Goal: Information Seeking & Learning: Learn about a topic

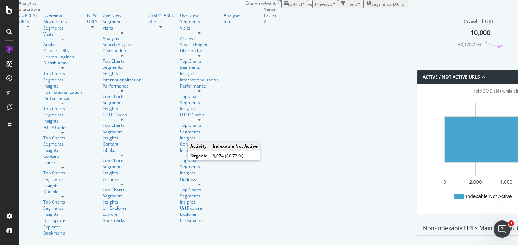
click at [445, 162] on rect "A chart." at bounding box center [506, 139] width 123 height 45
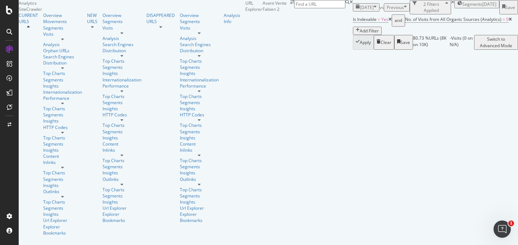
scroll to position [52, 0]
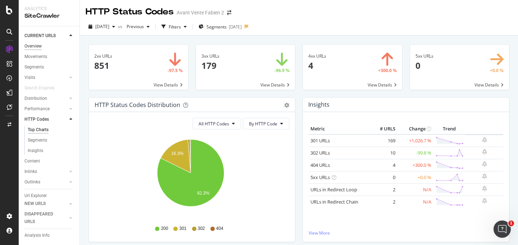
click at [34, 46] on div "Overview" at bounding box center [32, 46] width 17 height 8
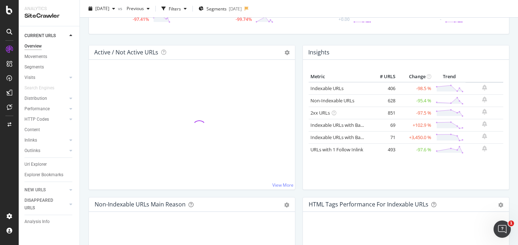
scroll to position [68, 0]
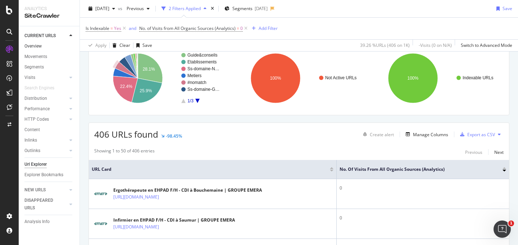
scroll to position [23, 0]
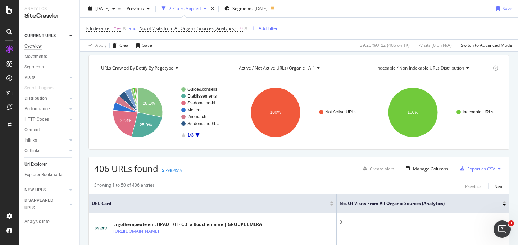
click at [38, 45] on div "Overview" at bounding box center [32, 46] width 17 height 8
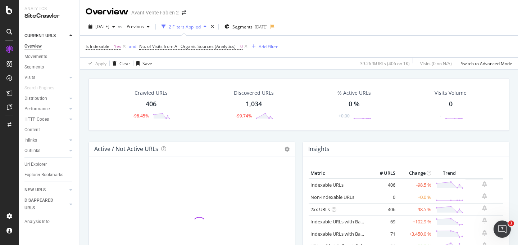
scroll to position [9, 0]
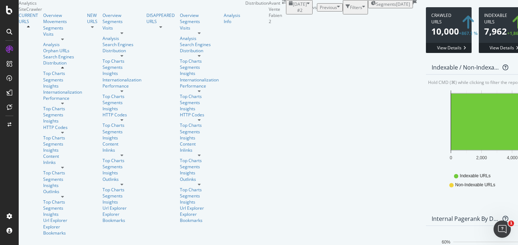
click at [451, 142] on rect "A chart." at bounding box center [512, 122] width 122 height 56
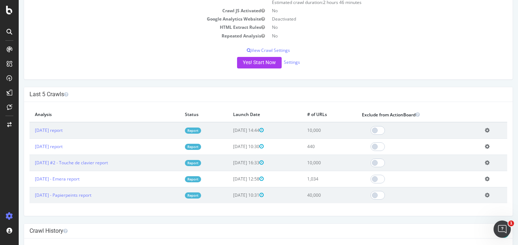
scroll to position [101, 0]
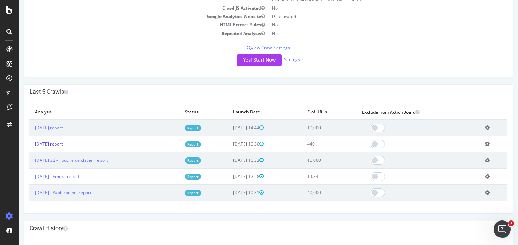
click at [63, 143] on link "2025 Sep. 16th report" at bounding box center [49, 144] width 28 height 6
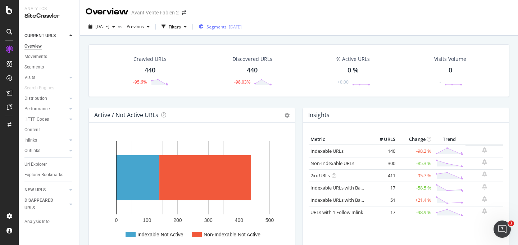
click at [242, 25] on div "[DATE]" at bounding box center [235, 27] width 13 height 6
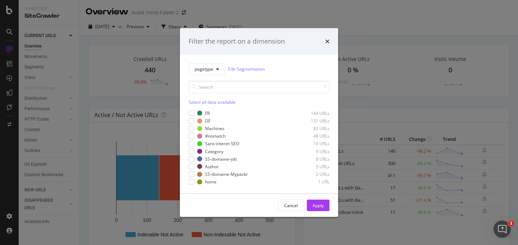
click at [198, 103] on div "Select all data available" at bounding box center [259, 102] width 141 height 6
click at [308, 206] on button "Apply" at bounding box center [318, 205] width 23 height 12
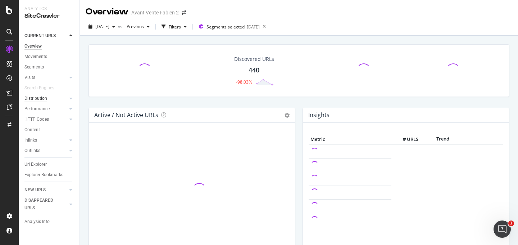
click at [36, 98] on div "Distribution" at bounding box center [35, 99] width 23 height 8
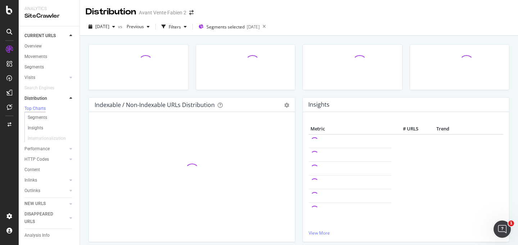
click at [296, 91] on div at bounding box center [245, 70] width 107 height 53
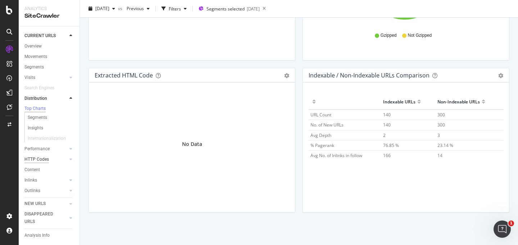
scroll to position [35, 0]
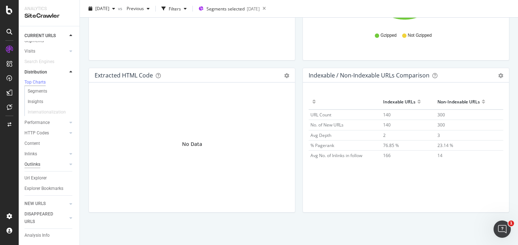
click at [32, 161] on div "Outlinks" at bounding box center [32, 165] width 16 height 8
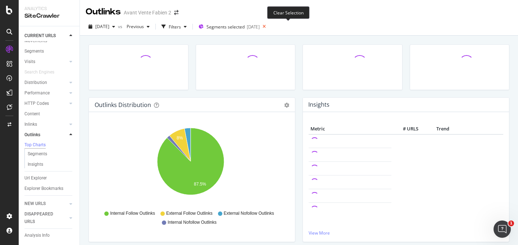
click at [269, 26] on icon at bounding box center [264, 27] width 9 height 10
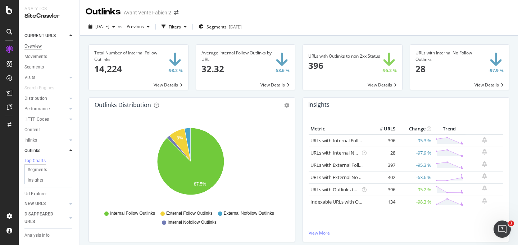
click at [38, 48] on div "Overview" at bounding box center [32, 46] width 17 height 8
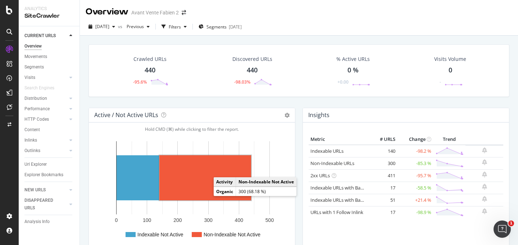
click at [205, 186] on rect "A chart." at bounding box center [205, 177] width 92 height 45
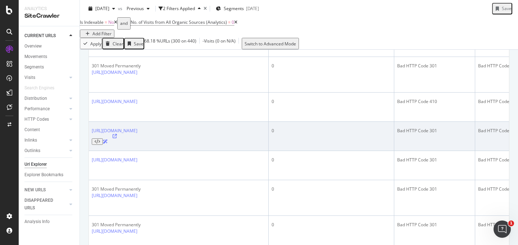
scroll to position [552, 0]
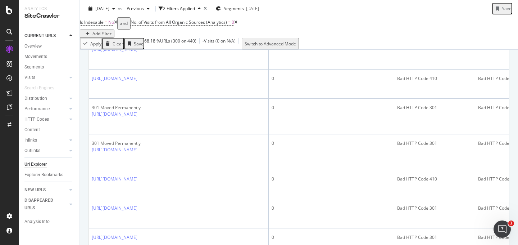
click at [117, 24] on icon at bounding box center [115, 22] width 3 height 4
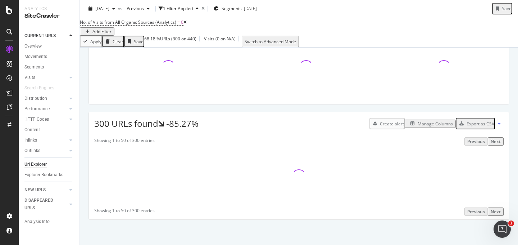
scroll to position [68, 0]
click at [187, 24] on icon at bounding box center [185, 22] width 3 height 4
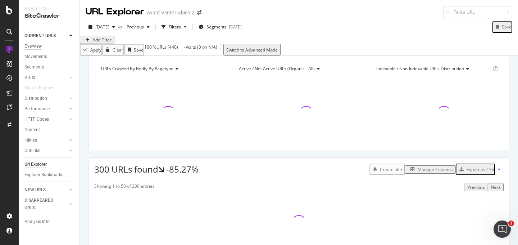
click at [37, 45] on div "Overview" at bounding box center [32, 46] width 17 height 8
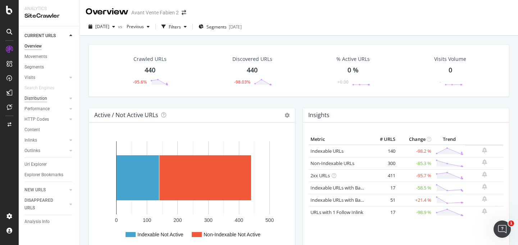
click at [46, 96] on div "Distribution" at bounding box center [35, 99] width 23 height 8
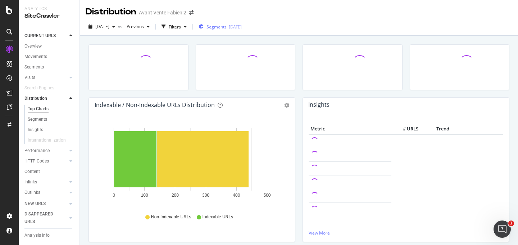
click at [242, 26] on div "Segments [DATE]" at bounding box center [220, 27] width 43 height 6
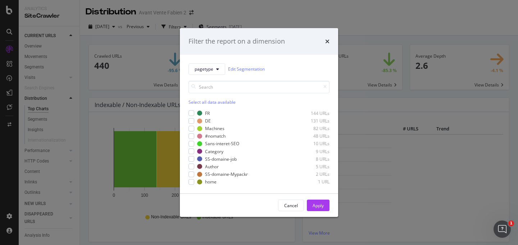
click at [227, 99] on div "Select all data available" at bounding box center [259, 93] width 141 height 24
click at [229, 100] on div "Select all data available" at bounding box center [259, 102] width 141 height 6
click at [319, 207] on div "Apply" at bounding box center [318, 205] width 11 height 6
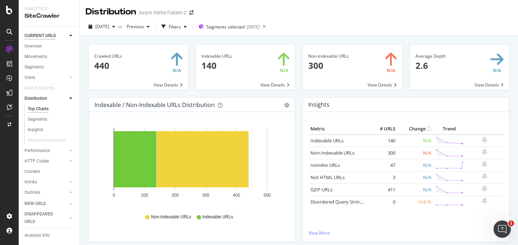
click at [32, 39] on div "CURRENT URLS" at bounding box center [39, 36] width 31 height 8
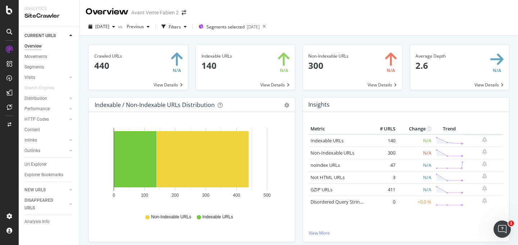
click at [33, 43] on div "Overview" at bounding box center [32, 46] width 17 height 8
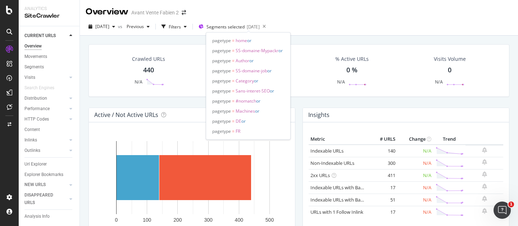
scroll to position [0, 0]
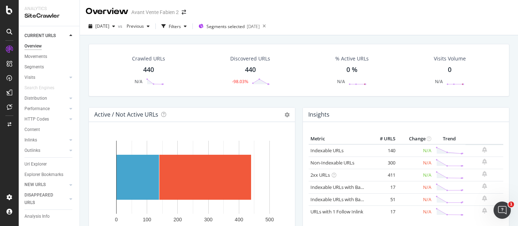
click at [362, 21] on div "[DATE] vs Previous Filters Segments selected [DATE]" at bounding box center [299, 28] width 438 height 14
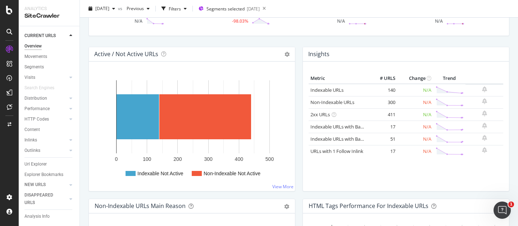
scroll to position [62, 0]
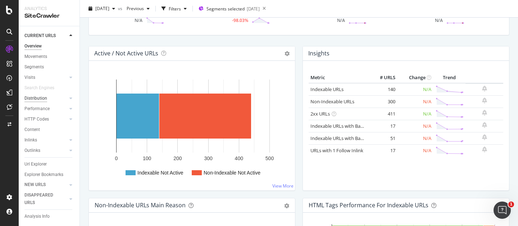
click at [24, 98] on div "Distribution" at bounding box center [35, 99] width 23 height 8
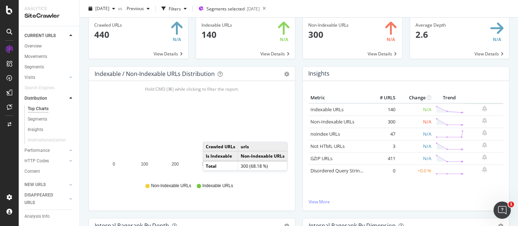
scroll to position [32, 0]
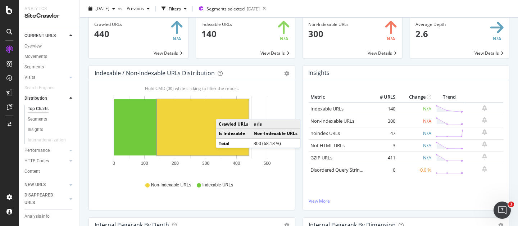
click at [223, 112] on rect "A chart." at bounding box center [203, 127] width 92 height 56
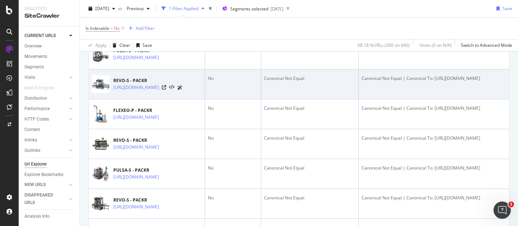
scroll to position [0, 72]
drag, startPoint x: 419, startPoint y: 114, endPoint x: 502, endPoint y: 119, distance: 84.0
click at [502, 99] on td "Canonical Not Equal | Canonical To: [URL][DOMAIN_NAME]" at bounding box center [434, 84] width 150 height 30
click at [491, 82] on div "Canonical Not Equal | Canonical To: [URL][DOMAIN_NAME]" at bounding box center [434, 78] width 145 height 6
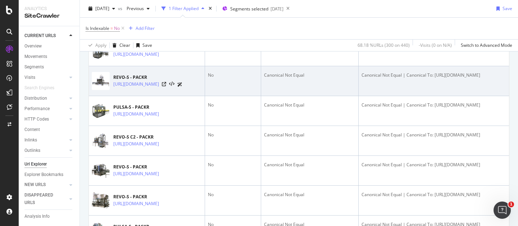
scroll to position [1096, 0]
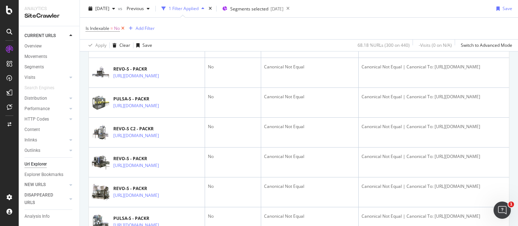
click at [125, 30] on icon at bounding box center [123, 28] width 6 height 7
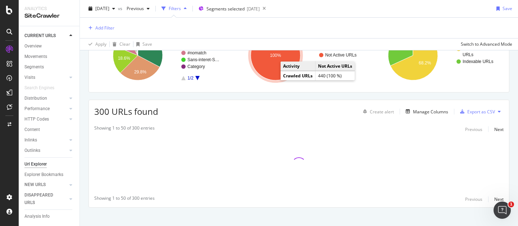
scroll to position [86, 0]
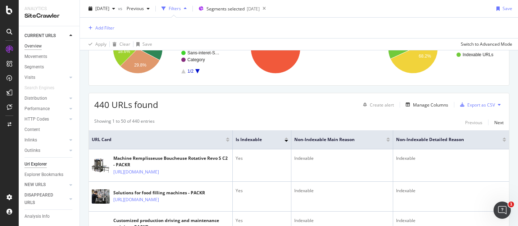
click at [33, 48] on div "Overview" at bounding box center [32, 46] width 17 height 8
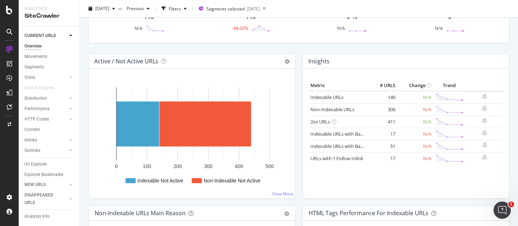
scroll to position [51, 0]
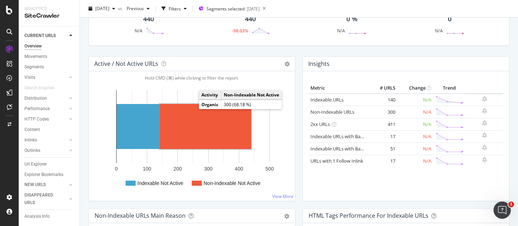
click at [195, 110] on rect "A chart." at bounding box center [205, 126] width 92 height 45
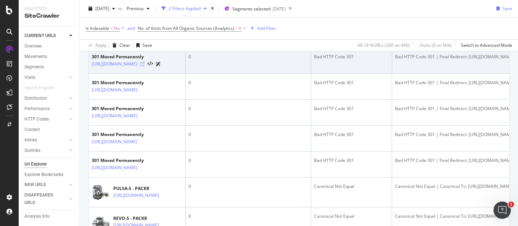
click at [145, 66] on icon at bounding box center [142, 64] width 4 height 4
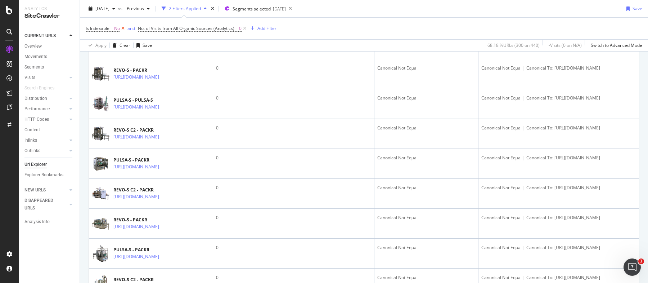
click at [122, 25] on icon at bounding box center [123, 28] width 6 height 7
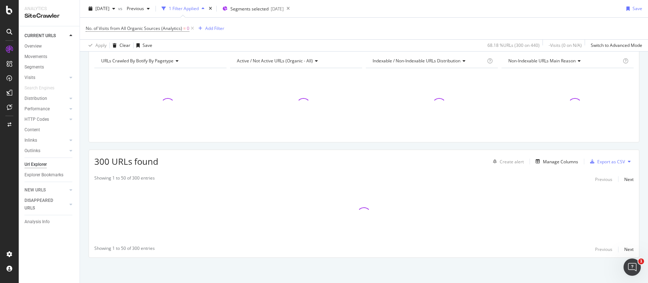
scroll to position [30, 0]
click at [194, 27] on icon at bounding box center [192, 28] width 6 height 7
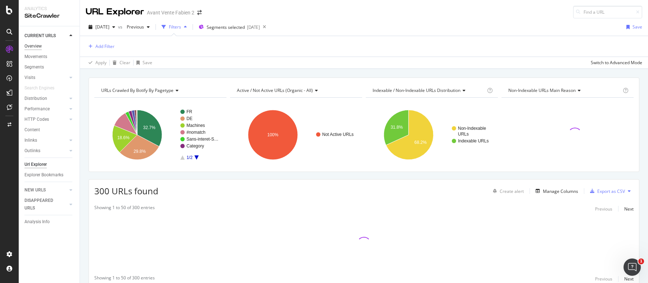
click at [35, 48] on div "Overview" at bounding box center [32, 46] width 17 height 8
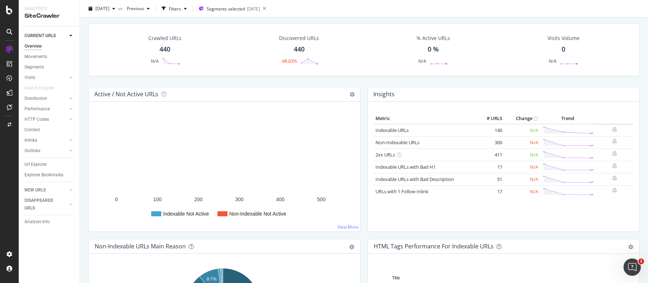
scroll to position [19, 0]
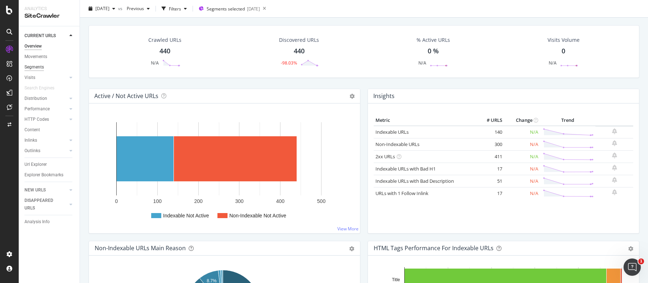
click at [33, 67] on div "Segments" at bounding box center [33, 67] width 19 height 8
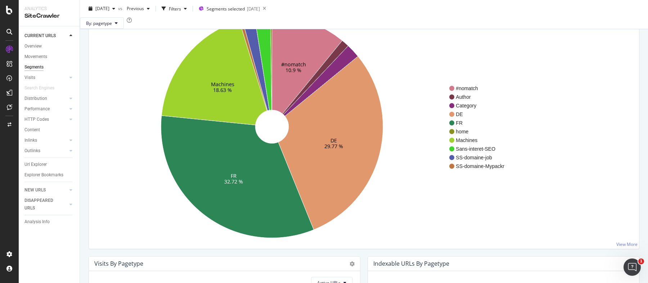
scroll to position [53, 0]
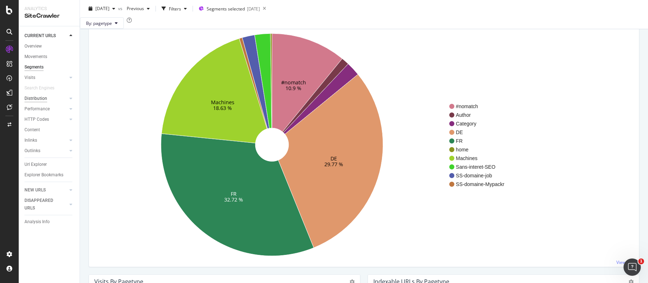
click at [36, 100] on div "Distribution" at bounding box center [35, 99] width 23 height 8
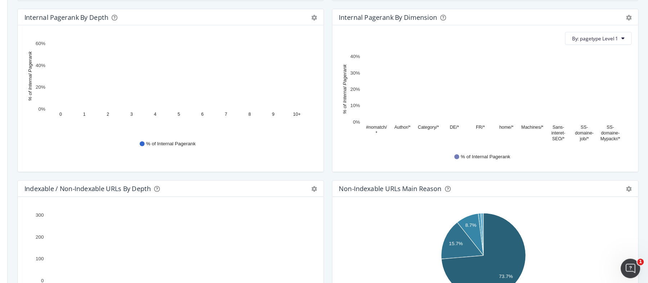
scroll to position [216, 0]
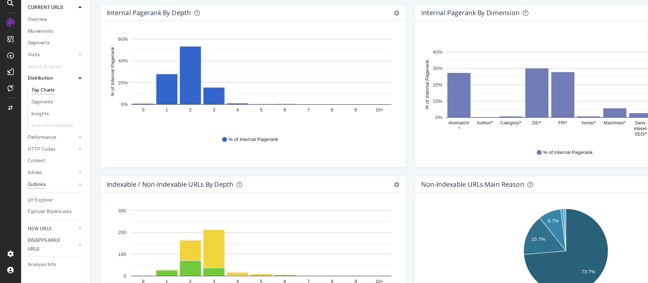
click at [37, 191] on div "Outlinks" at bounding box center [32, 193] width 16 height 8
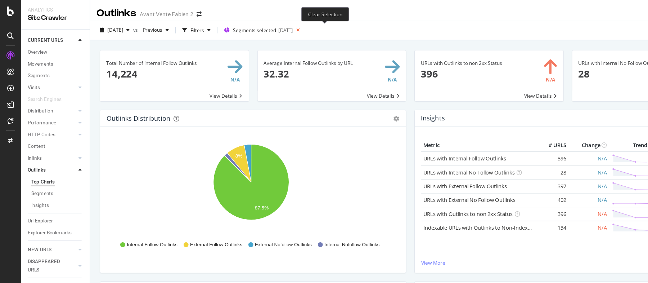
click at [269, 25] on icon at bounding box center [264, 27] width 9 height 10
click at [288, 25] on div "2025 Sep. 16th vs Previous Filters Segments 2025-09-19" at bounding box center [364, 28] width 568 height 14
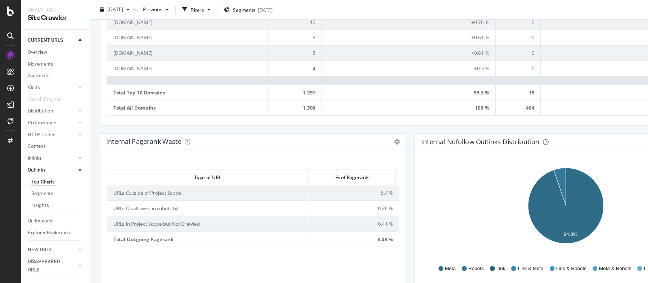
scroll to position [457, 0]
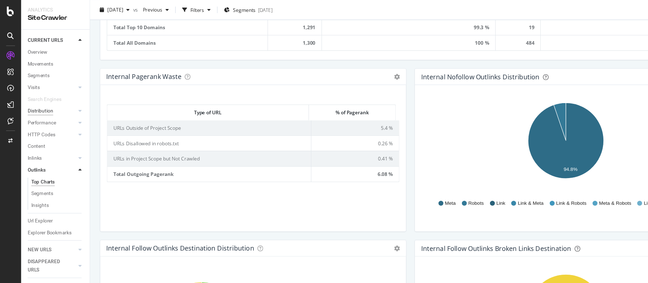
click at [36, 101] on div "Distribution" at bounding box center [35, 99] width 23 height 8
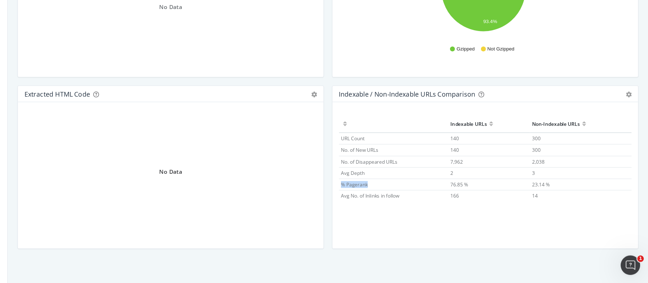
drag, startPoint x: 373, startPoint y: 194, endPoint x: 396, endPoint y: 193, distance: 22.7
click at [396, 193] on td "% Pagerank" at bounding box center [422, 195] width 97 height 10
drag, startPoint x: 540, startPoint y: 137, endPoint x: 590, endPoint y: 137, distance: 50.4
click at [518, 137] on th "Non-Indexable URLs" at bounding box center [588, 141] width 90 height 15
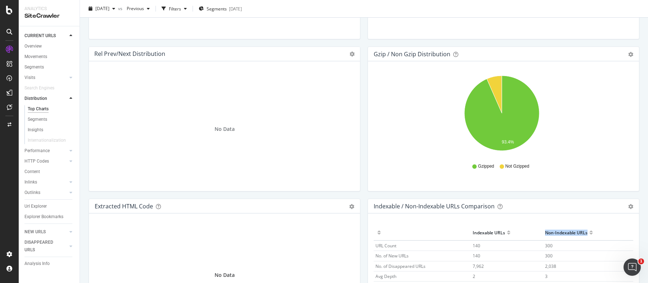
scroll to position [957, 0]
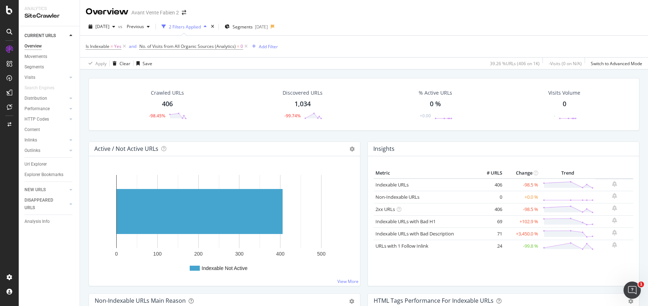
click at [37, 44] on div "Overview" at bounding box center [32, 46] width 17 height 8
click at [216, 26] on div "times" at bounding box center [212, 26] width 6 height 7
